Goal: Information Seeking & Learning: Learn about a topic

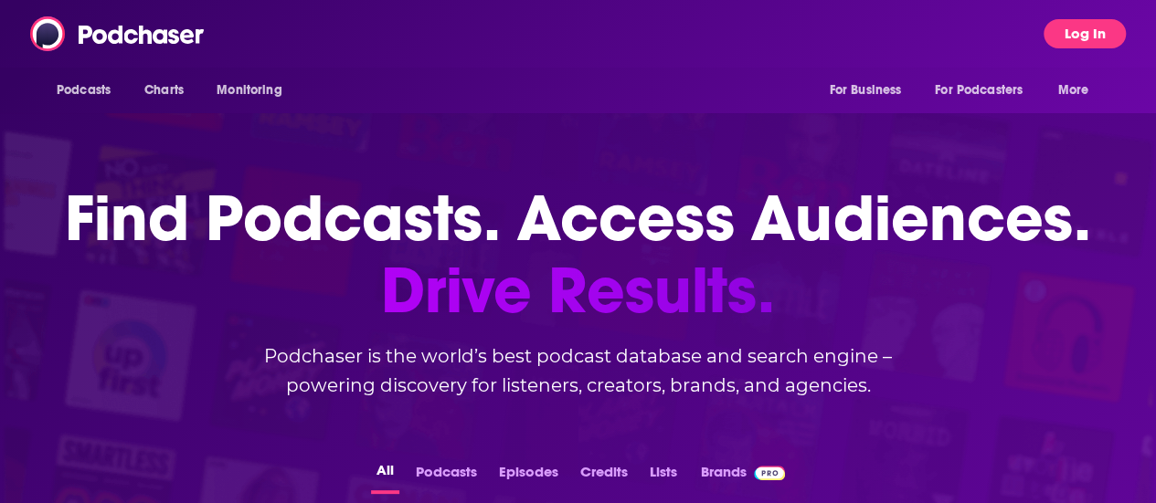
click at [1109, 26] on button "Log In" at bounding box center [1084, 33] width 82 height 29
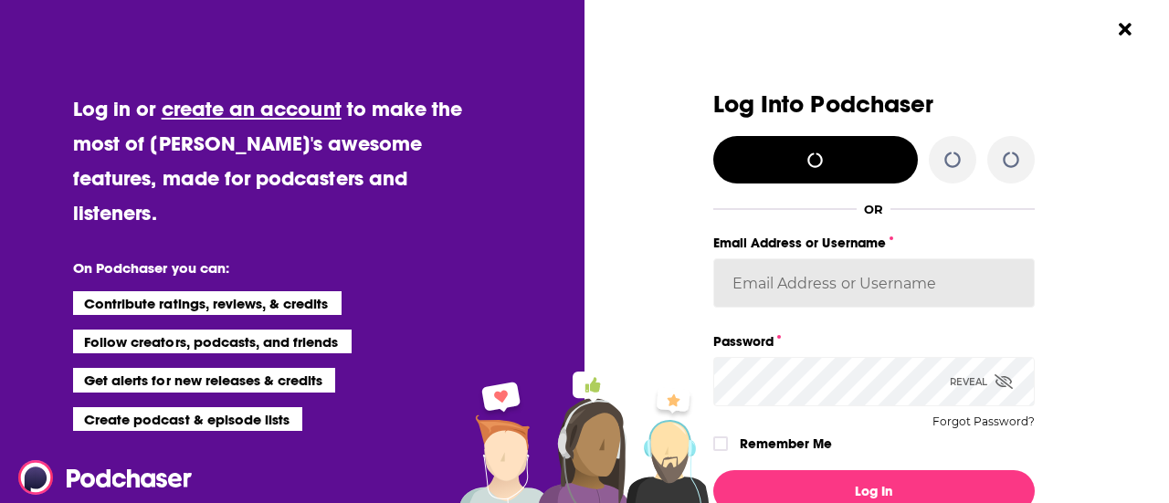
type input "[PERSON_NAME][EMAIL_ADDRESS][PERSON_NAME][DOMAIN_NAME]"
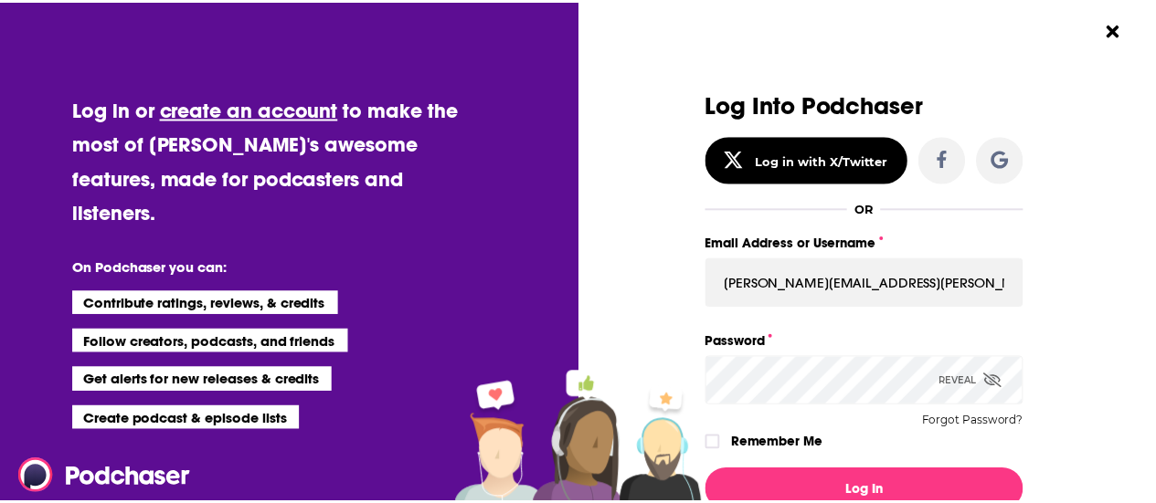
scroll to position [91, 0]
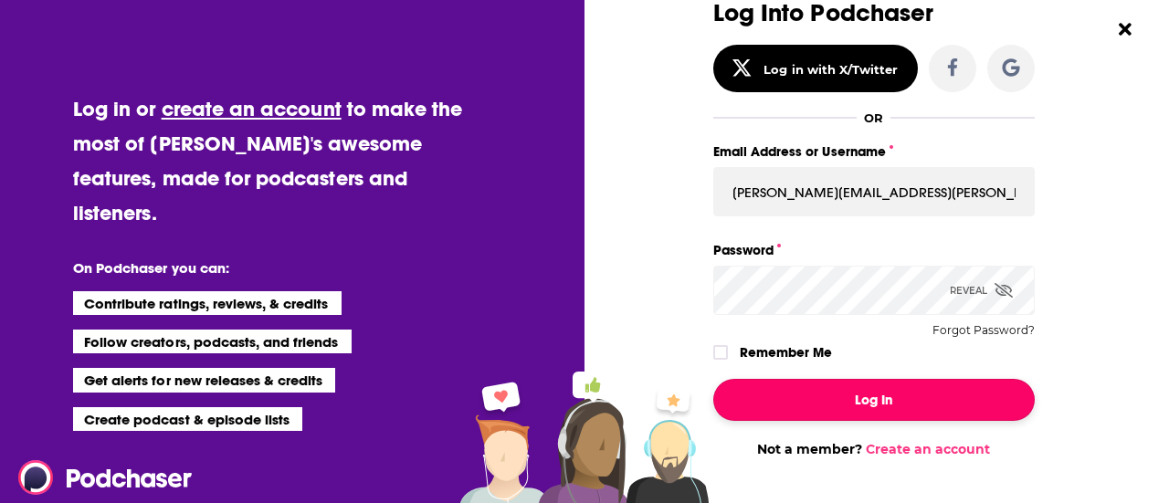
click at [934, 393] on button "Log In" at bounding box center [874, 400] width 322 height 42
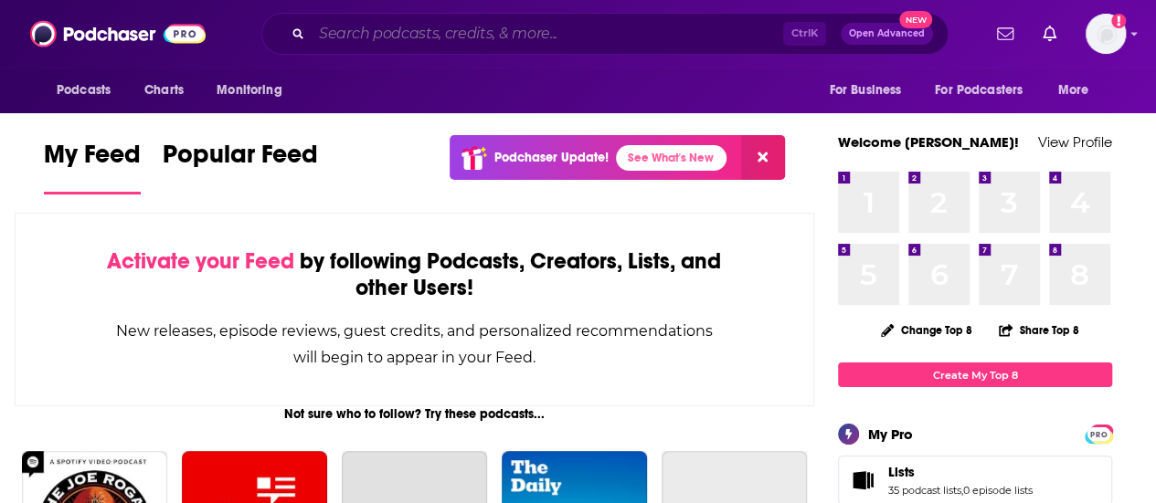
click at [459, 40] on input "Search podcasts, credits, & more..." at bounding box center [547, 33] width 471 height 29
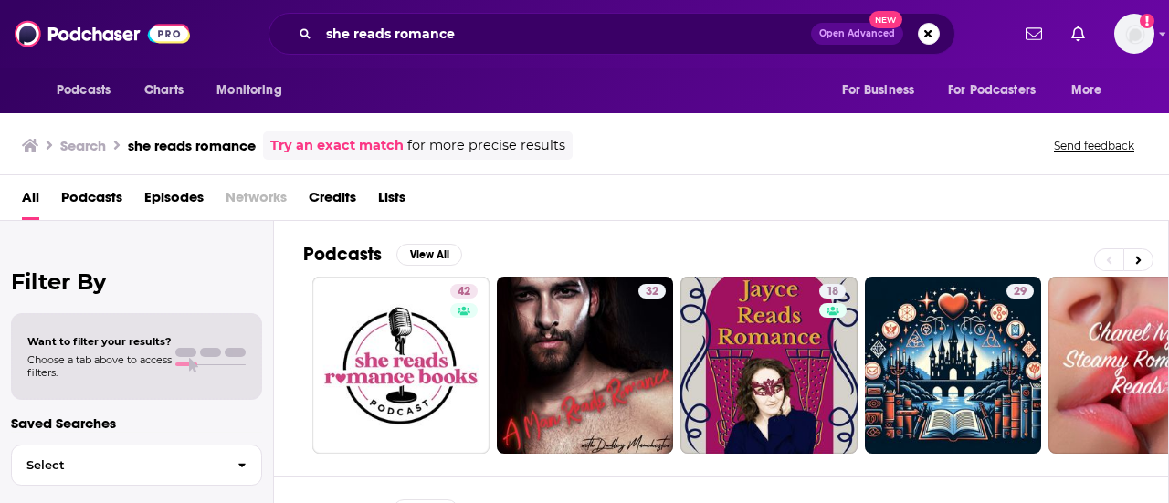
drag, startPoint x: 491, startPoint y: 18, endPoint x: 462, endPoint y: 19, distance: 29.2
click at [462, 19] on div "she reads romance Open Advanced New" at bounding box center [612, 34] width 687 height 42
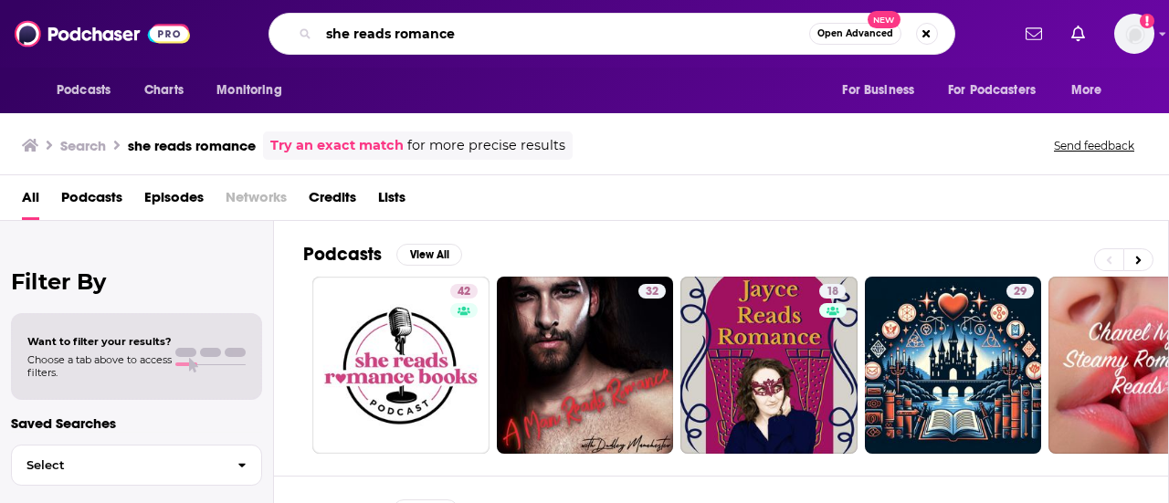
drag, startPoint x: 479, startPoint y: 35, endPoint x: 204, endPoint y: 27, distance: 275.1
click at [204, 27] on div "Podcasts Charts Monitoring she reads romance Open Advanced New For Business For…" at bounding box center [604, 34] width 810 height 42
type input "smart bitches trashy books"
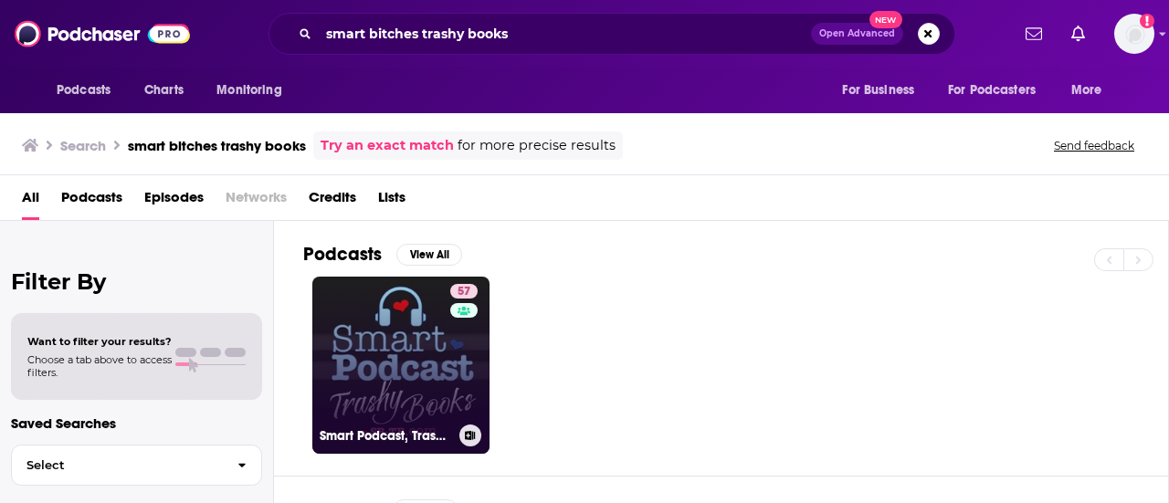
click at [420, 341] on link "57 Smart Podcast, Trashy Books: A Romance Novel Podcast" at bounding box center [400, 365] width 177 height 177
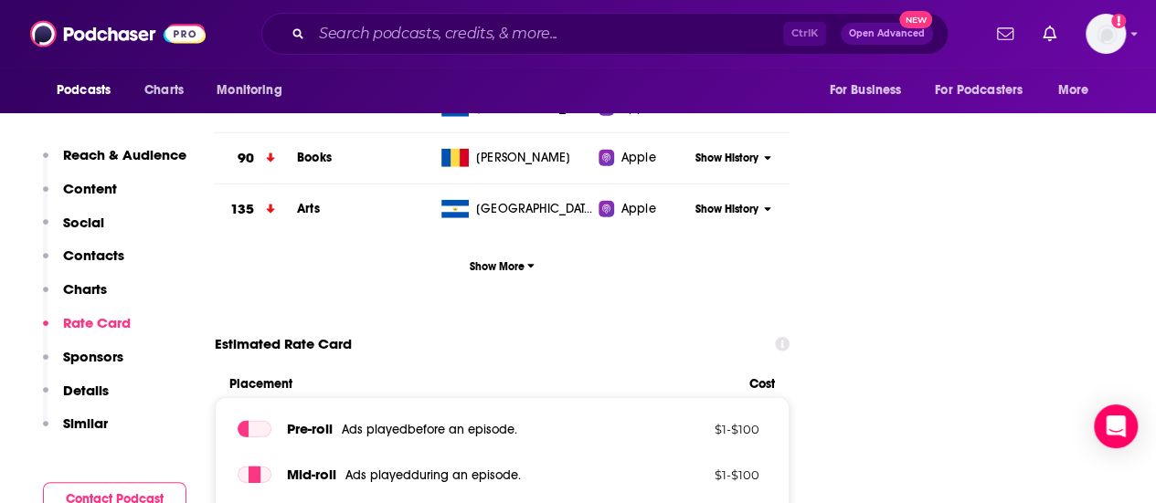
scroll to position [2558, 0]
